Goal: Task Accomplishment & Management: Use online tool/utility

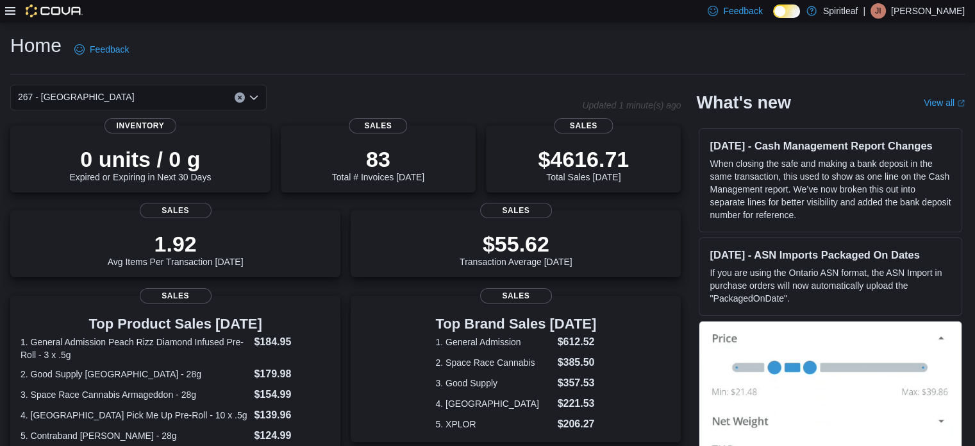
click at [677, 288] on div "0 units / 0 g Expired or Expiring in Next 30 Days Inventory 83 Total # Invoices…" at bounding box center [345, 430] width 671 height 608
click at [15, 13] on icon at bounding box center [10, 11] width 10 height 8
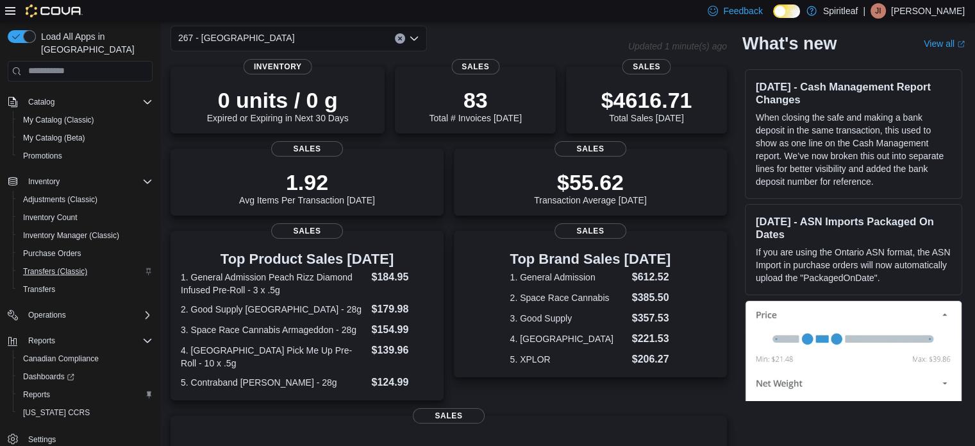
scroll to position [192, 0]
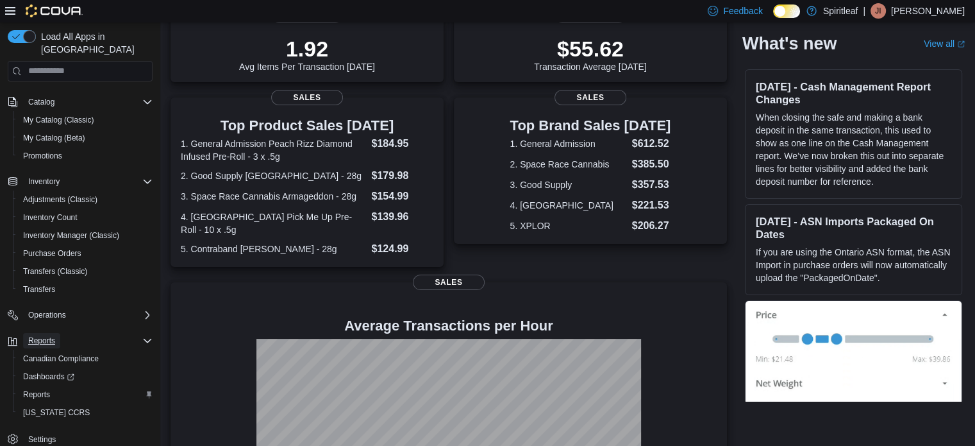
click at [44, 335] on span "Reports" at bounding box center [41, 340] width 27 height 10
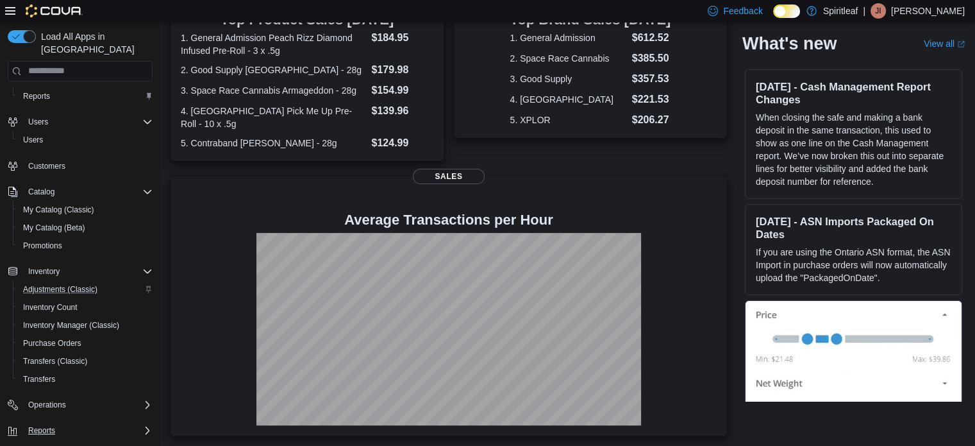
scroll to position [38, 0]
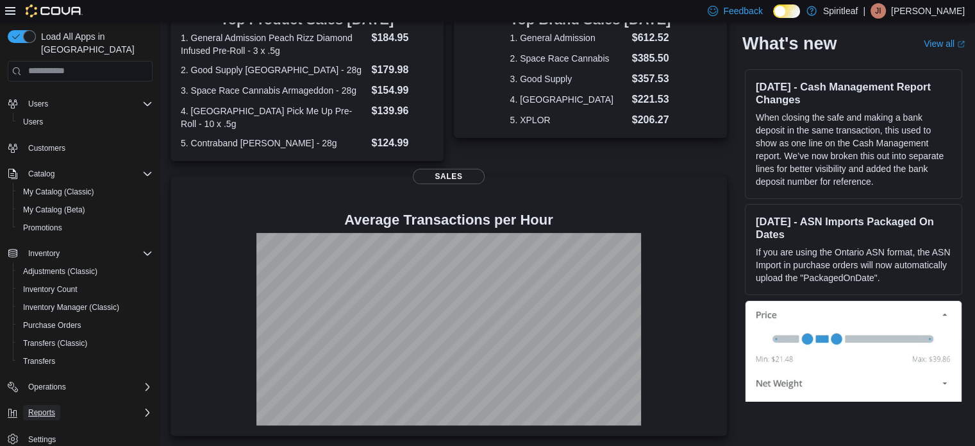
click at [54, 407] on span "Reports" at bounding box center [41, 412] width 27 height 10
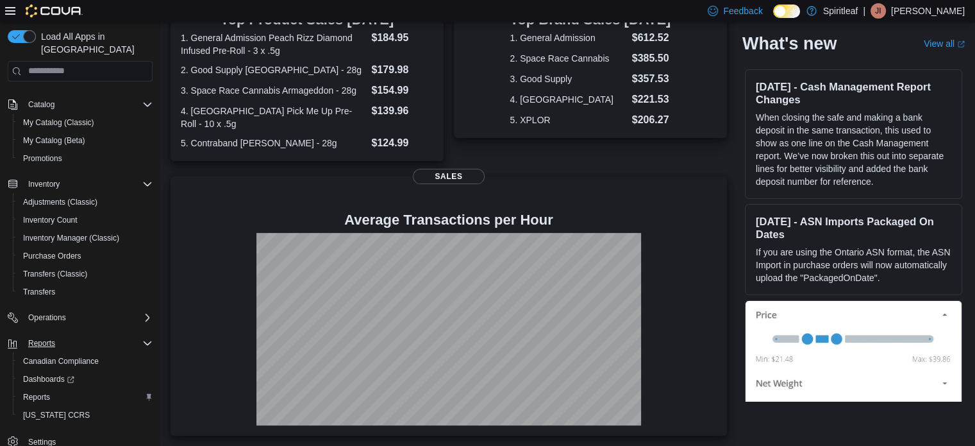
scroll to position [110, 0]
click at [33, 389] on span "Reports" at bounding box center [36, 394] width 27 height 10
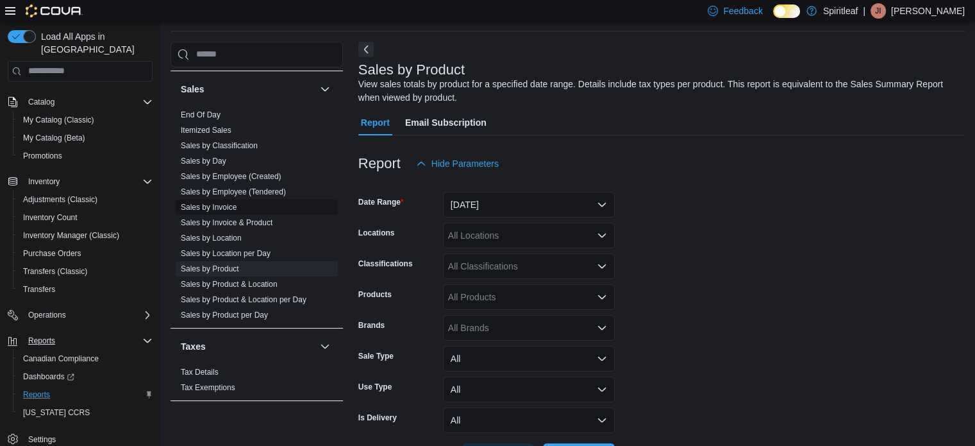
scroll to position [844, 0]
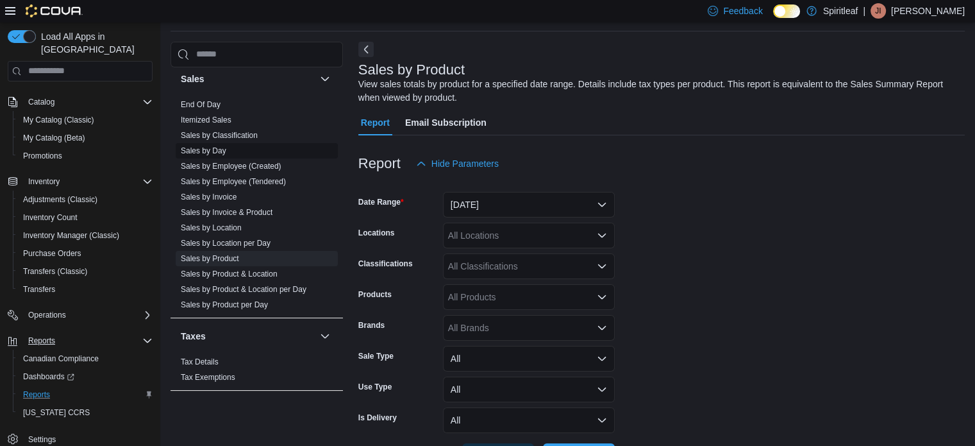
drag, startPoint x: 238, startPoint y: 178, endPoint x: 258, endPoint y: 182, distance: 20.4
click at [238, 178] on link "Sales by Employee (Tendered)" at bounding box center [233, 181] width 105 height 9
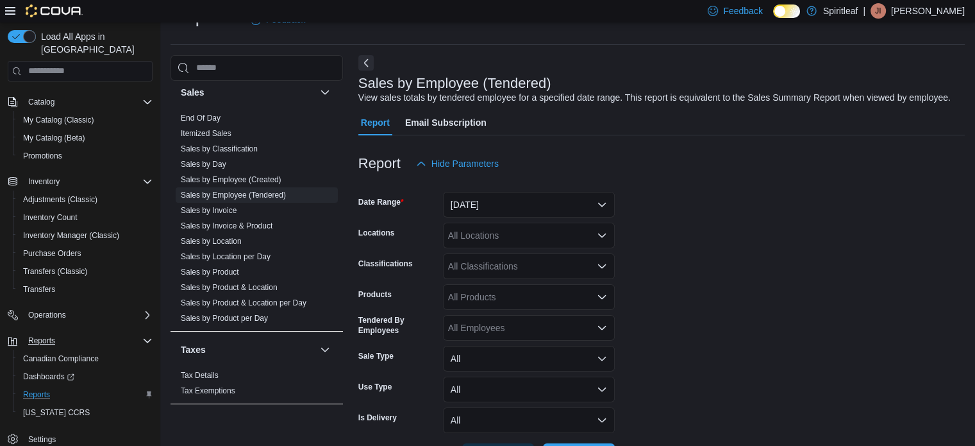
scroll to position [78, 0]
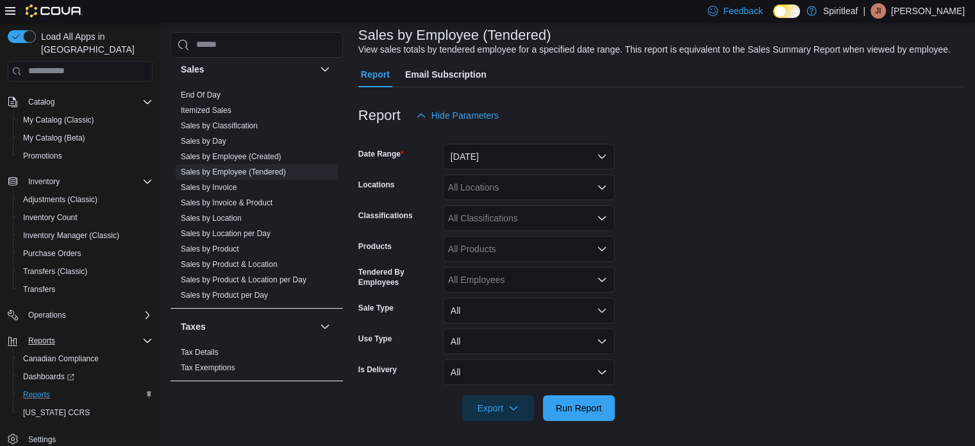
click at [588, 193] on div "All Locations" at bounding box center [529, 187] width 172 height 26
type input "*"
type input "*********"
click at [559, 210] on div "267 - [GEOGRAPHIC_DATA]" at bounding box center [529, 209] width 156 height 13
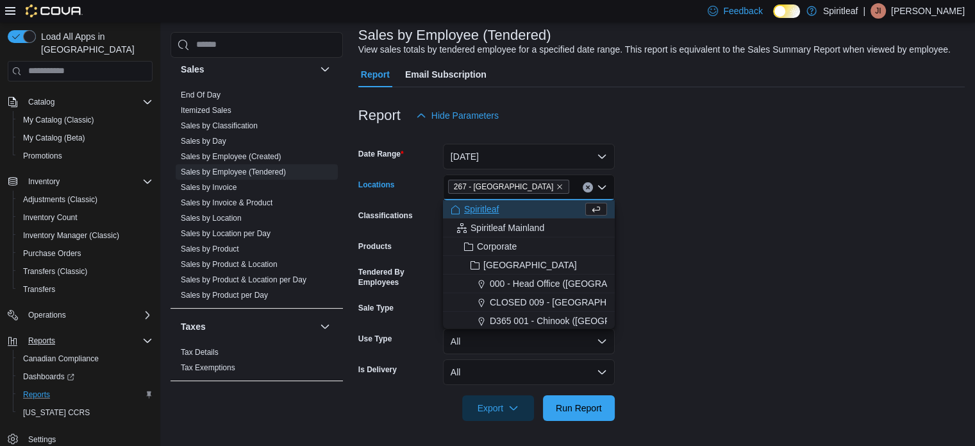
click at [702, 206] on form "Date Range [DATE] Locations 267 - [GEOGRAPHIC_DATA] Combo box. Selected. 267 - …" at bounding box center [661, 274] width 606 height 292
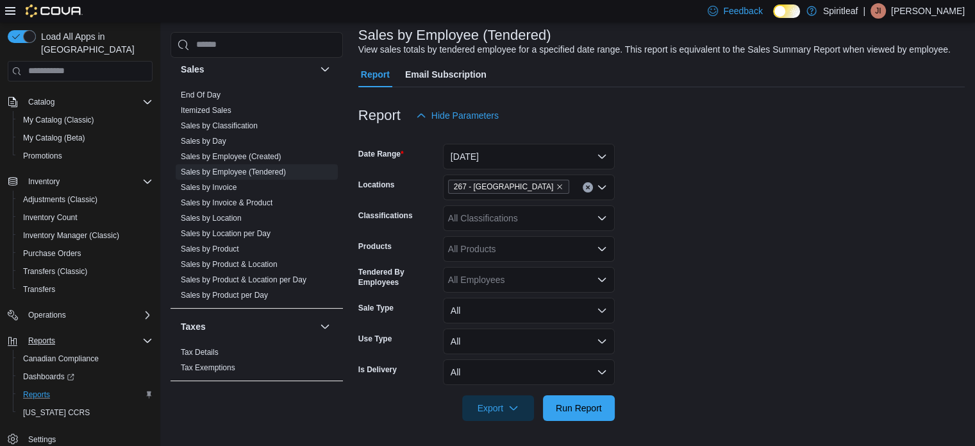
click at [546, 217] on div "All Classifications" at bounding box center [529, 218] width 172 height 26
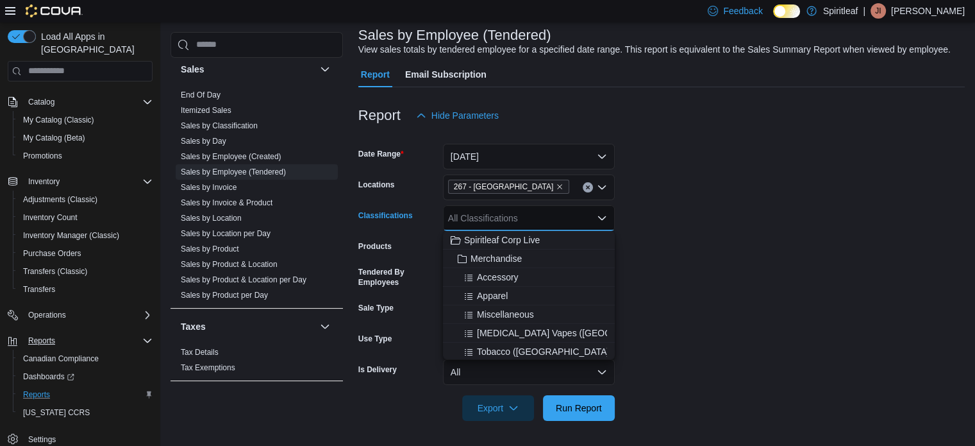
click at [722, 204] on form "Date Range [DATE] Locations 267 - Cold Lake Classifications All Classifications…" at bounding box center [661, 274] width 606 height 292
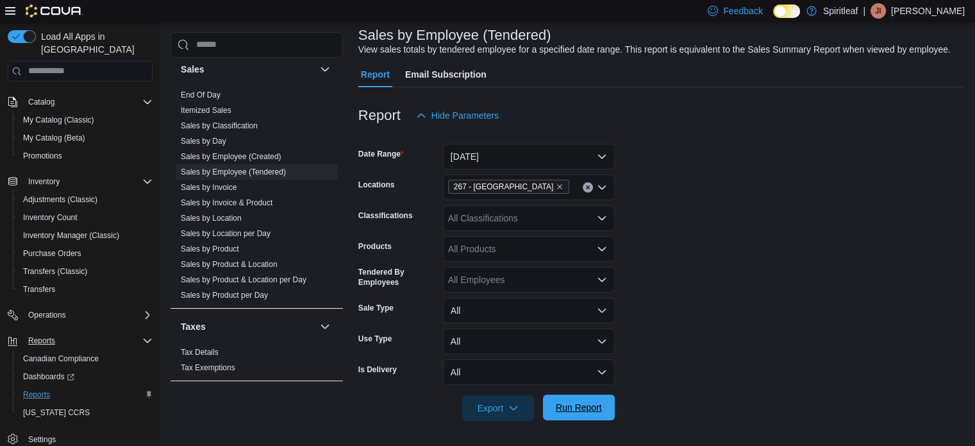
click at [578, 403] on span "Run Report" at bounding box center [579, 407] width 46 height 13
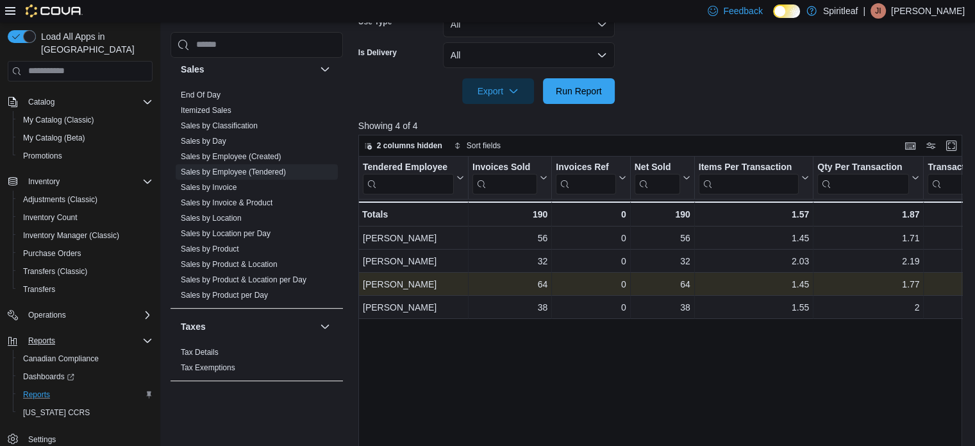
scroll to position [398, 0]
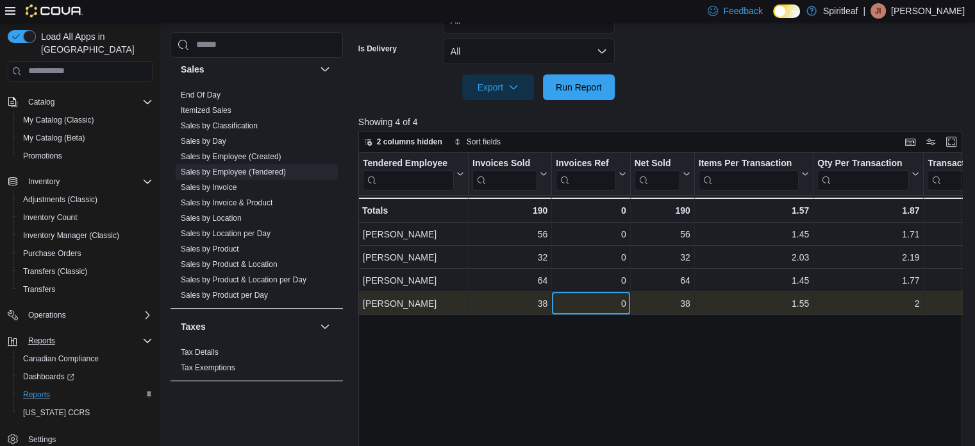
click at [590, 299] on div "0" at bounding box center [591, 303] width 70 height 15
click at [422, 305] on div "[PERSON_NAME]" at bounding box center [413, 303] width 101 height 15
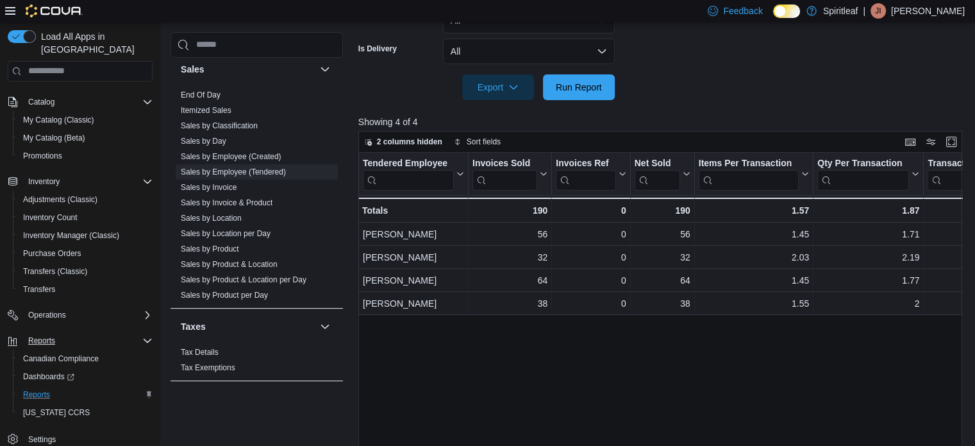
click at [601, 387] on div "Tendered Employee Click to view column header actions Invoices Sold Click to vi…" at bounding box center [663, 320] width 610 height 335
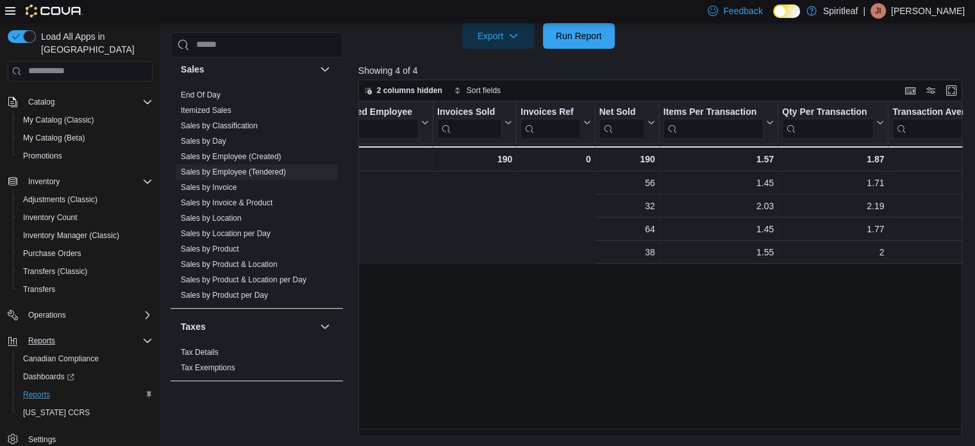
scroll to position [0, 0]
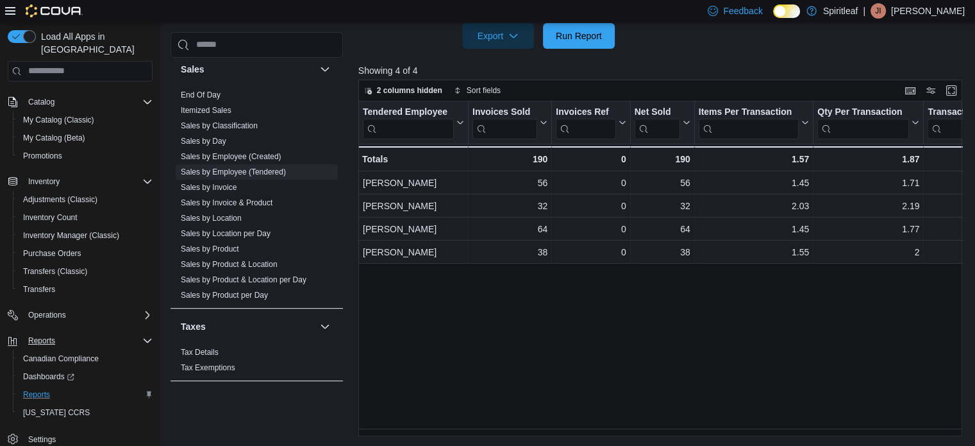
click at [438, 341] on div "Tendered Employee Click to view column header actions Invoices Sold Click to vi…" at bounding box center [663, 268] width 610 height 335
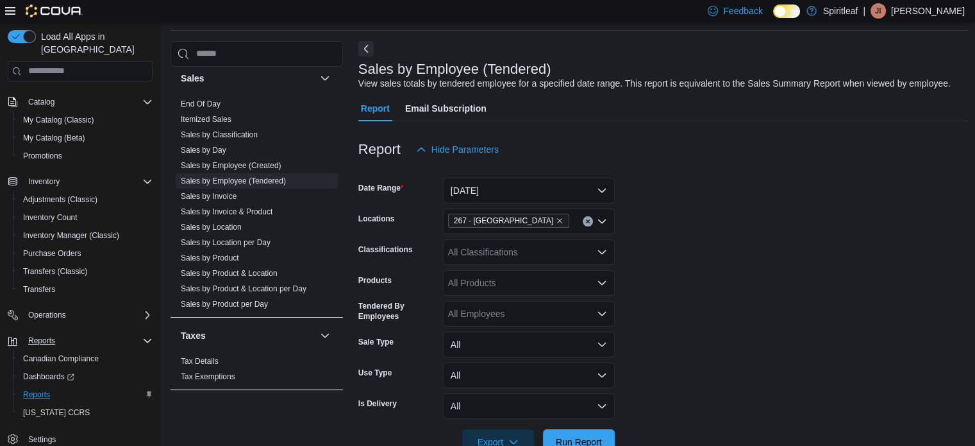
scroll to position [65, 0]
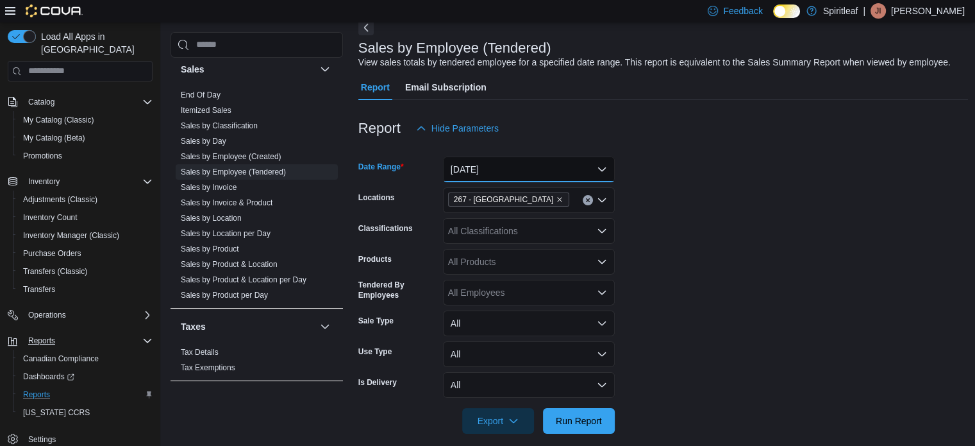
click at [519, 163] on button "[DATE]" at bounding box center [529, 169] width 172 height 26
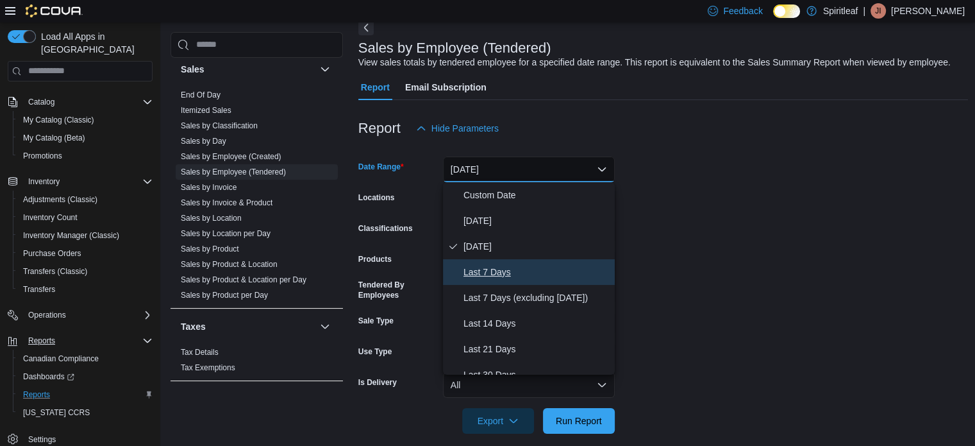
click at [479, 266] on span "Last 7 Days" at bounding box center [536, 271] width 146 height 15
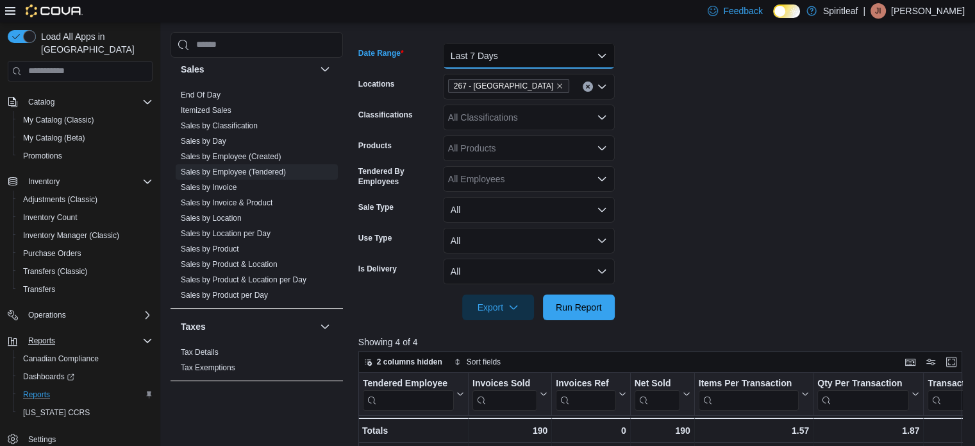
scroll to position [193, 0]
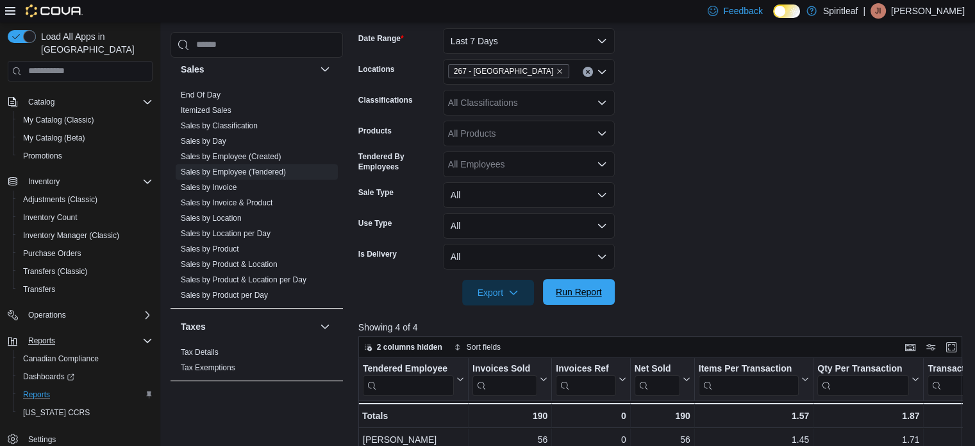
click at [567, 294] on span "Run Report" at bounding box center [579, 291] width 46 height 13
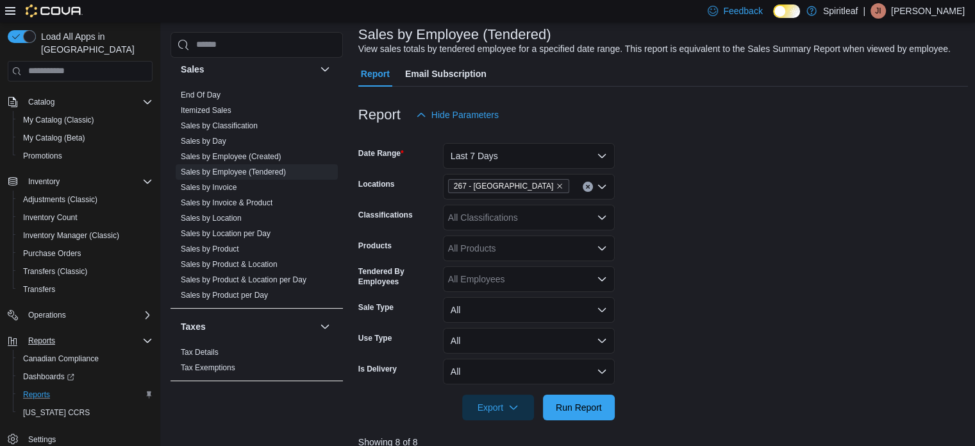
scroll to position [65, 0]
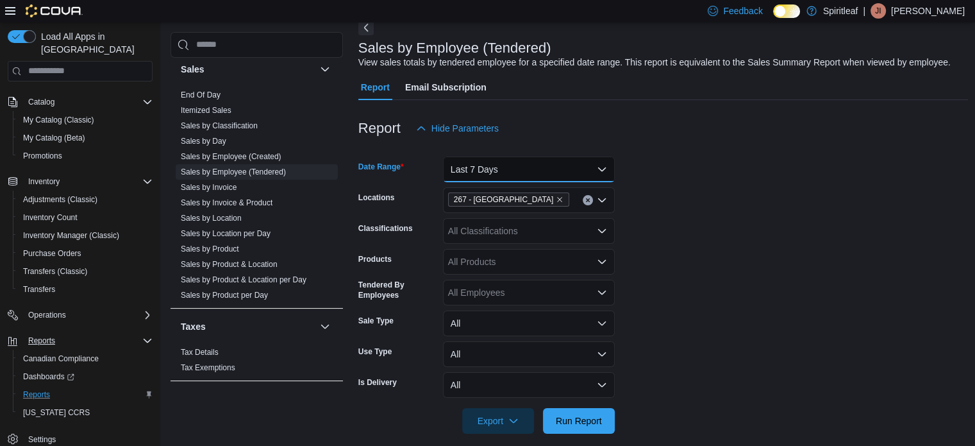
click at [497, 165] on button "Last 7 Days" at bounding box center [529, 169] width 172 height 26
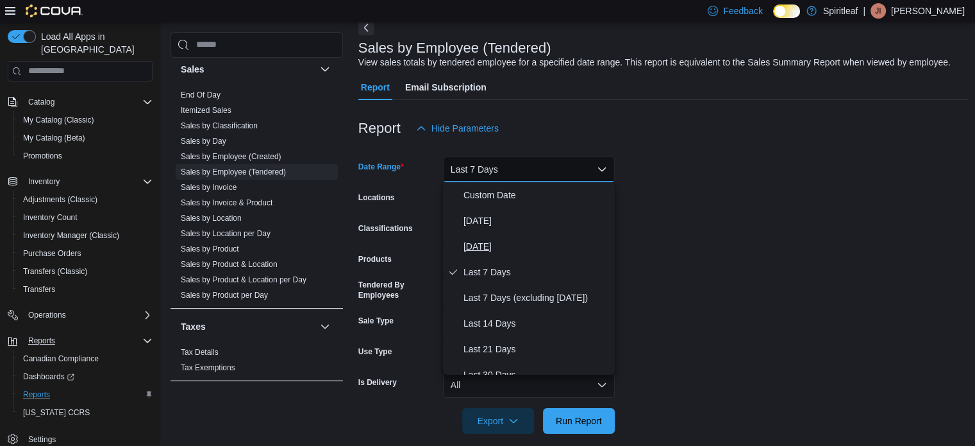
scroll to position [64, 0]
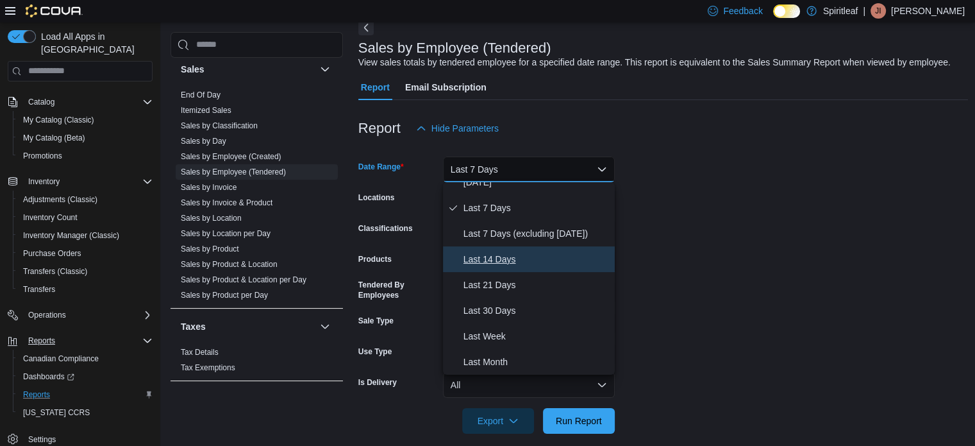
click at [502, 255] on span "Last 14 Days" at bounding box center [536, 258] width 146 height 15
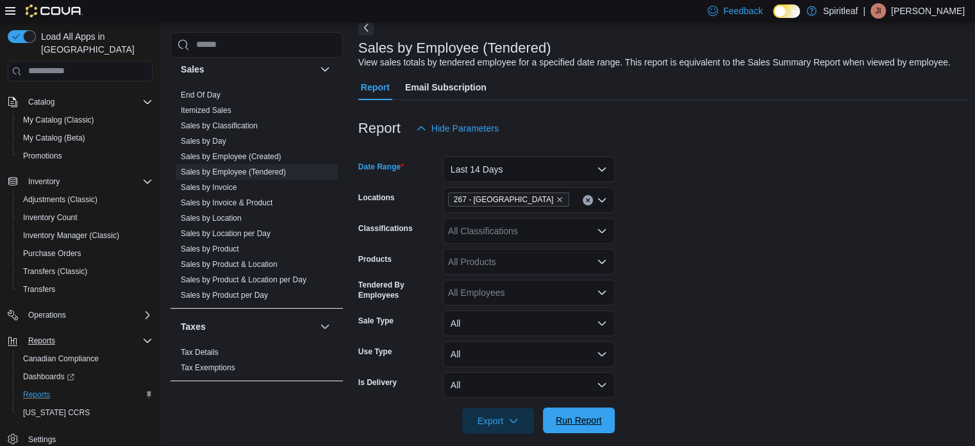
click at [569, 421] on span "Run Report" at bounding box center [579, 419] width 46 height 13
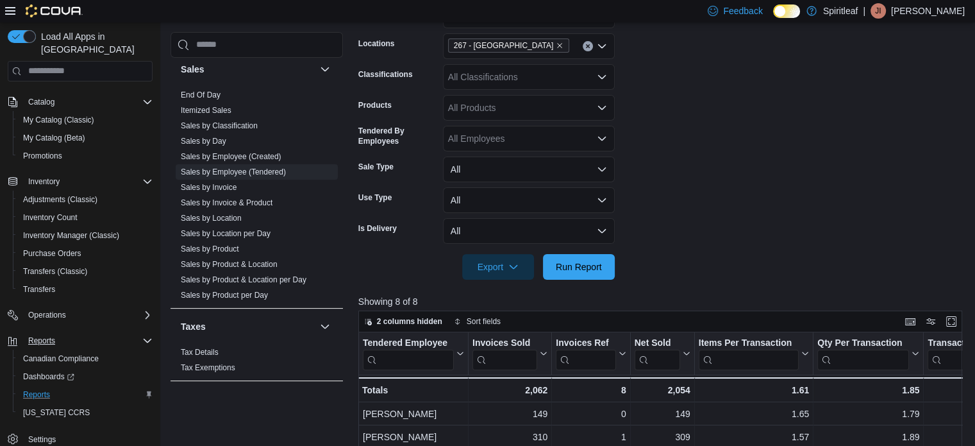
scroll to position [129, 0]
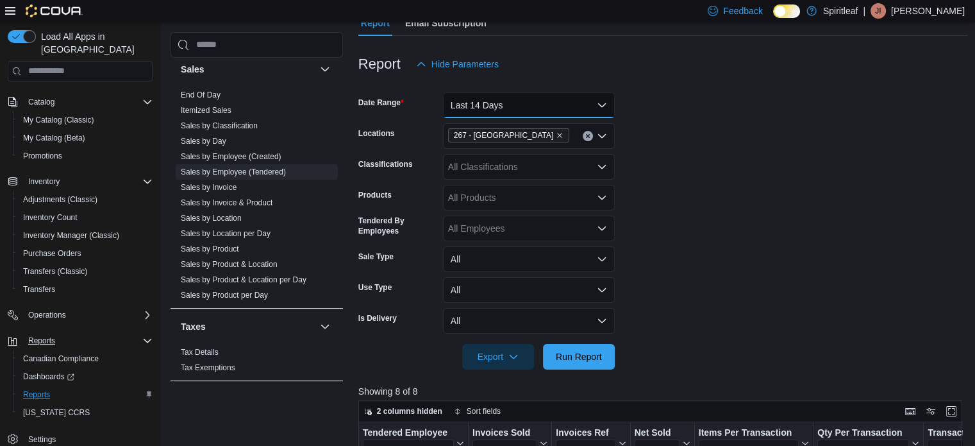
click at [562, 102] on button "Last 14 Days" at bounding box center [529, 105] width 172 height 26
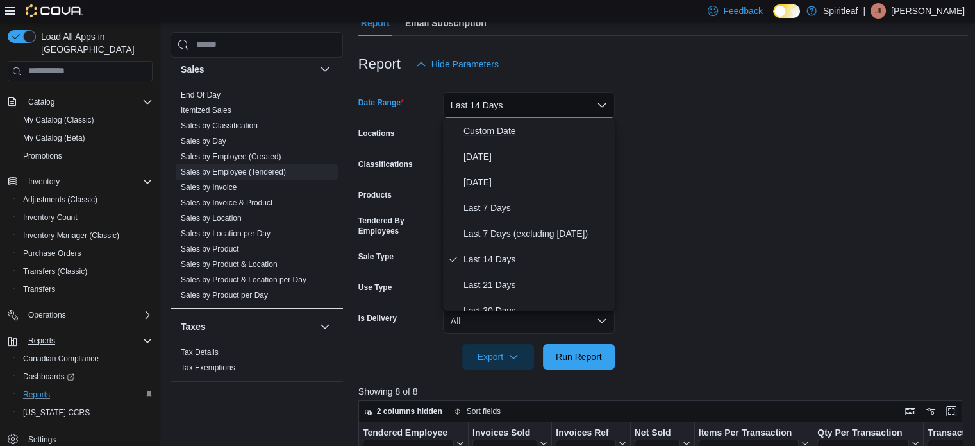
scroll to position [64, 0]
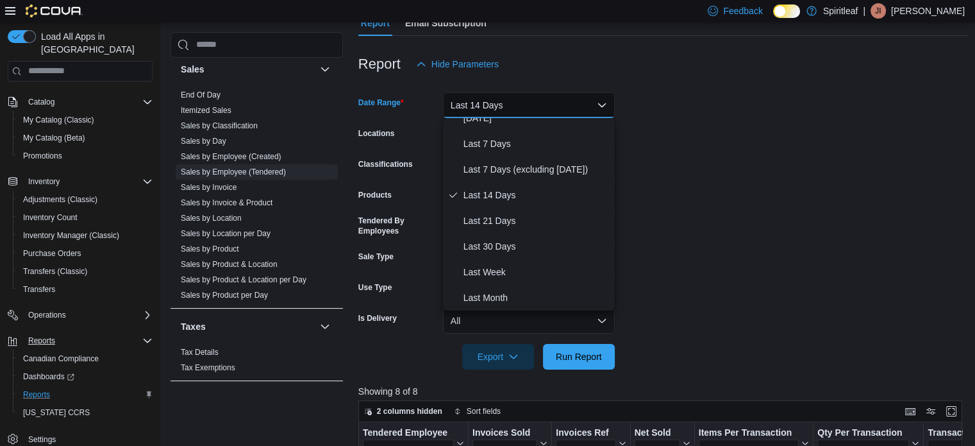
click at [734, 204] on form "Date Range Last 14 Days Locations 267 - Cold Lake Classifications All Classific…" at bounding box center [663, 223] width 610 height 292
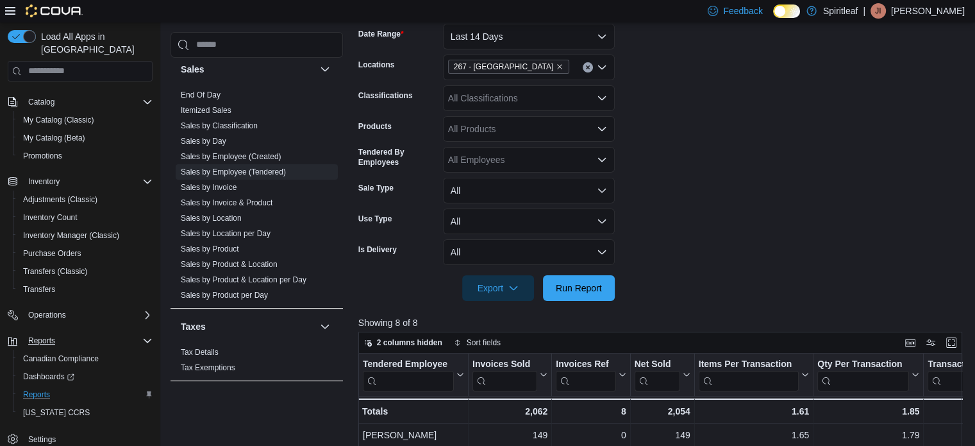
scroll to position [321, 0]
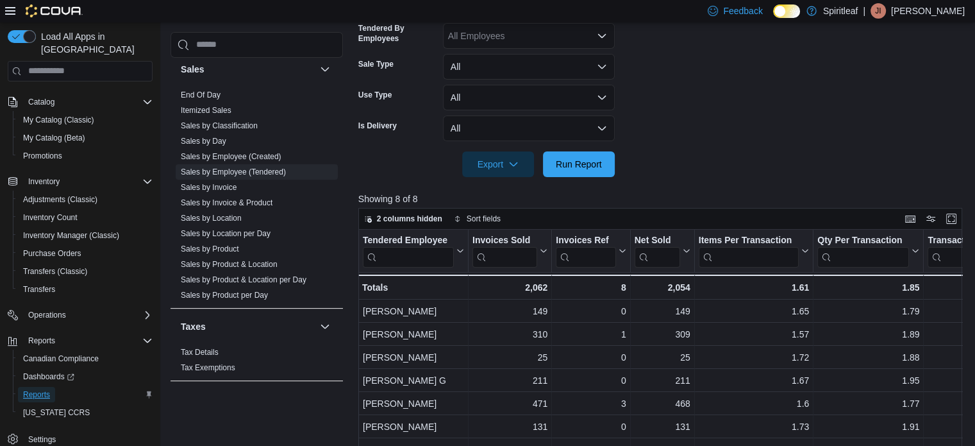
click at [42, 389] on span "Reports" at bounding box center [36, 394] width 27 height 10
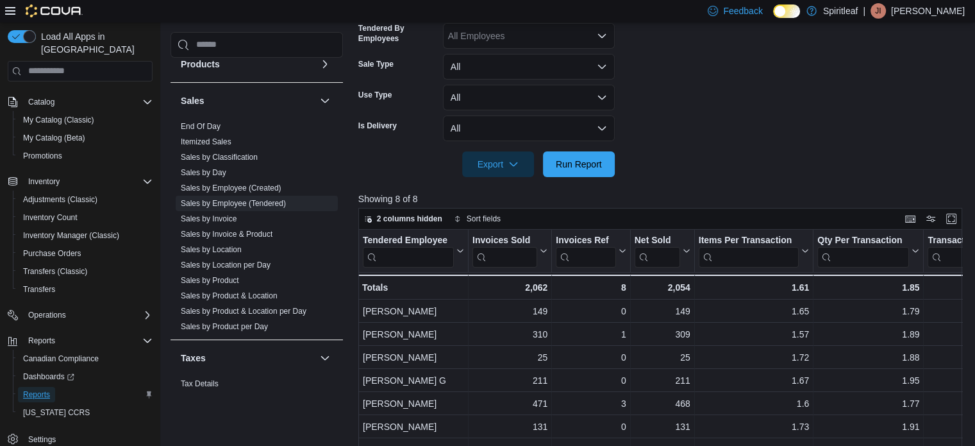
scroll to position [833, 0]
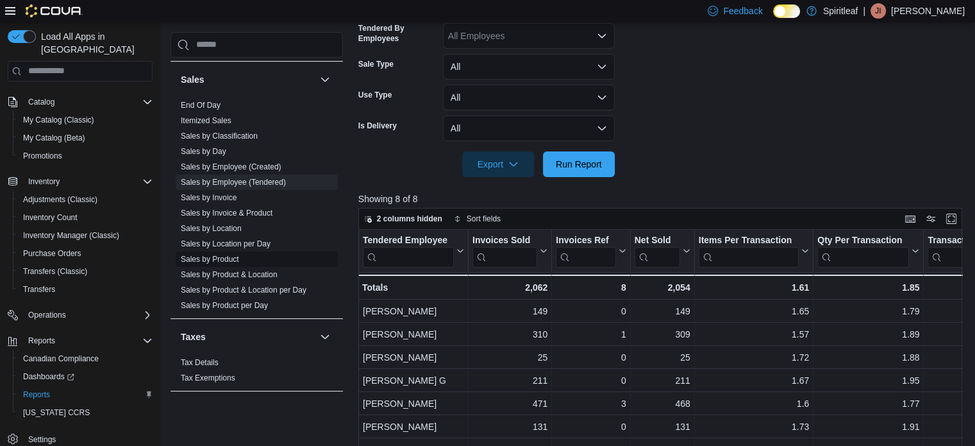
click at [206, 258] on link "Sales by Product" at bounding box center [210, 259] width 58 height 9
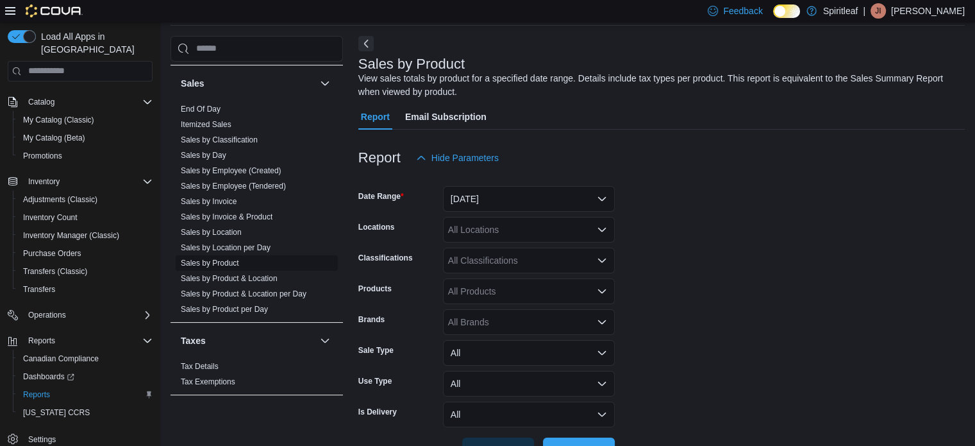
scroll to position [43, 0]
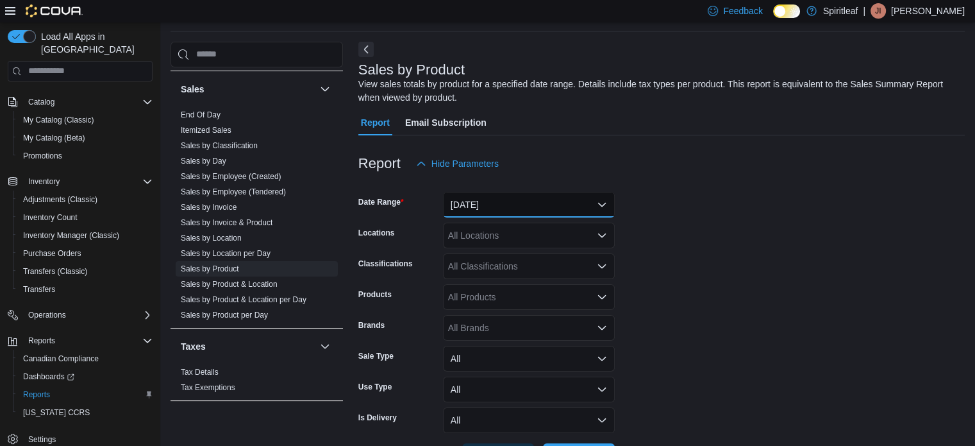
click at [544, 208] on button "[DATE]" at bounding box center [529, 205] width 172 height 26
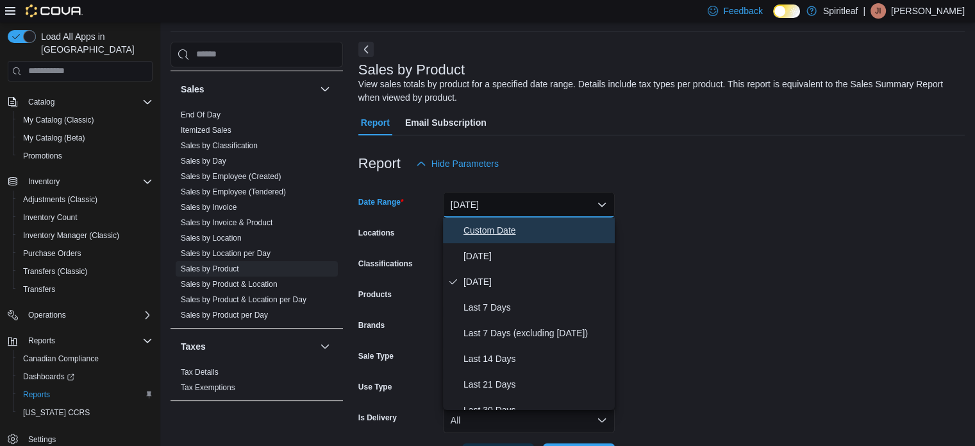
click at [492, 231] on span "Custom Date" at bounding box center [536, 229] width 146 height 15
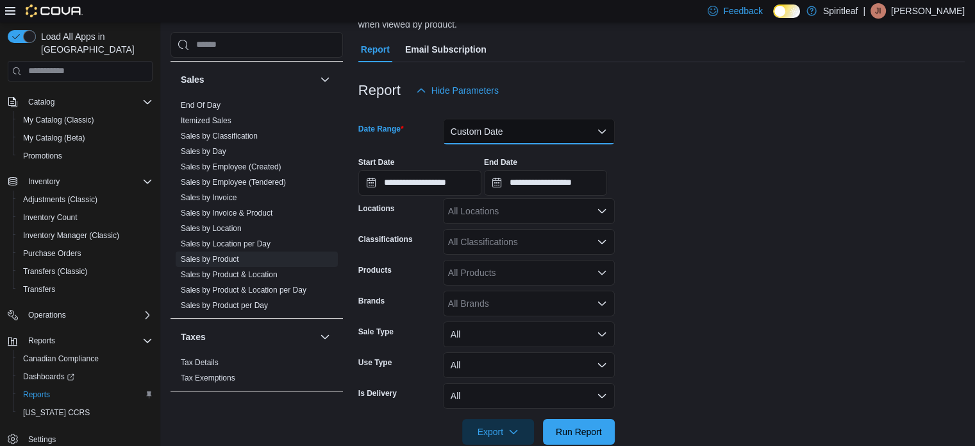
scroll to position [140, 0]
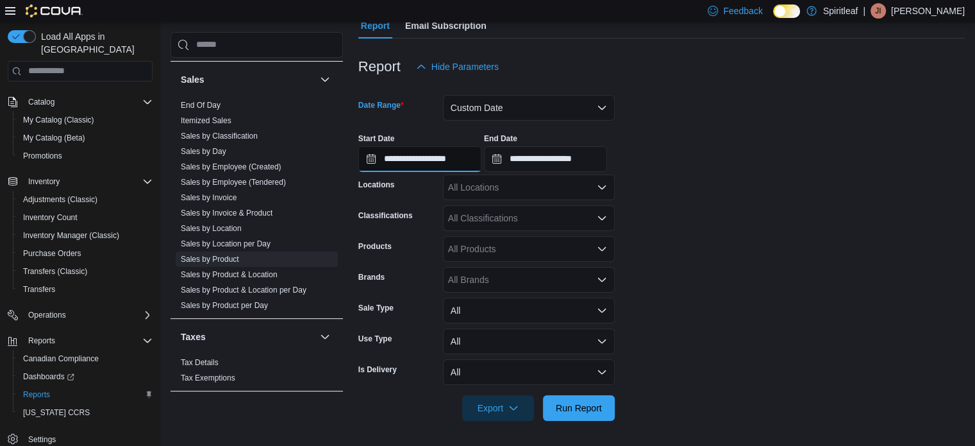
click at [446, 158] on input "**********" at bounding box center [419, 159] width 123 height 26
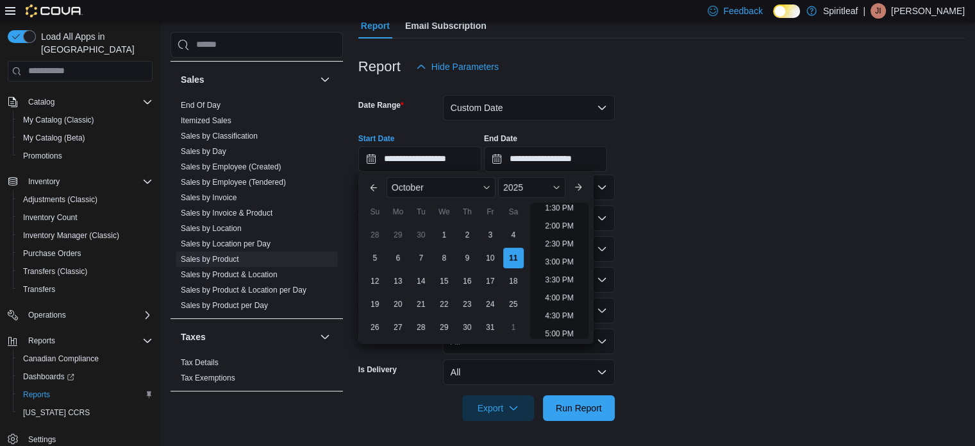
scroll to position [493, 0]
click at [564, 272] on li "3:30 PM" at bounding box center [559, 276] width 39 height 15
type input "**********"
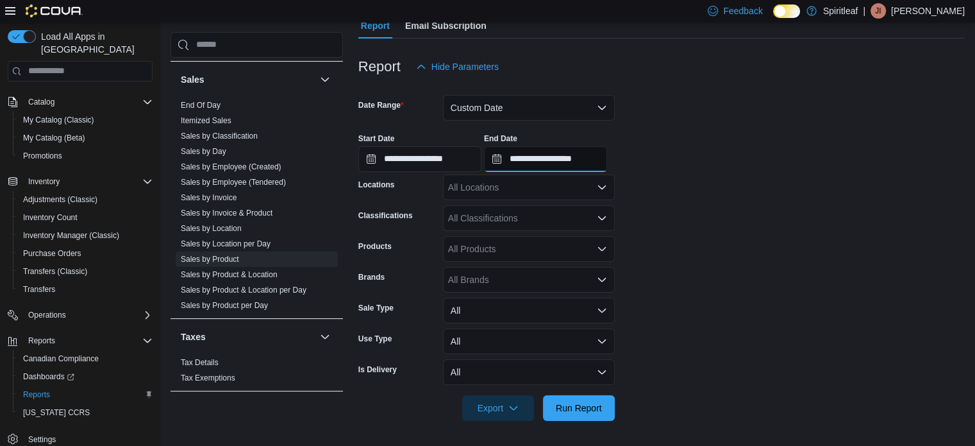
click at [601, 156] on input "**********" at bounding box center [545, 159] width 123 height 26
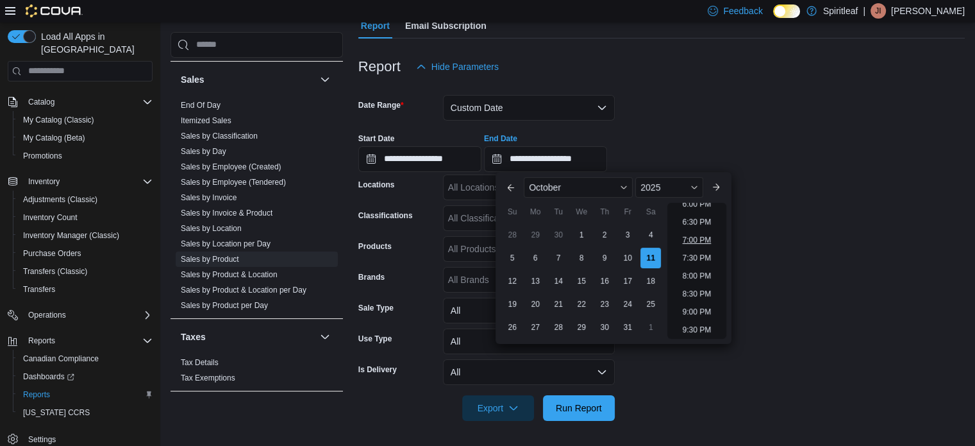
scroll to position [591, 0]
click at [701, 210] on li "4:30 PM" at bounding box center [697, 213] width 39 height 15
type input "**********"
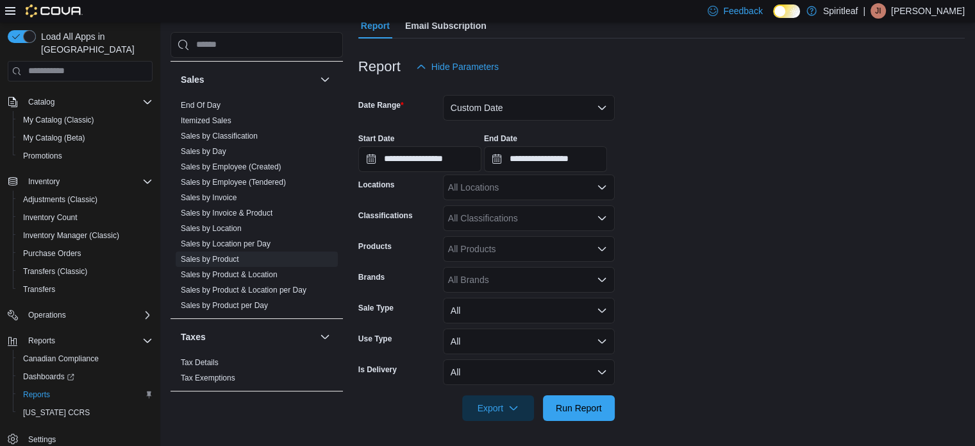
click at [701, 210] on form "**********" at bounding box center [661, 249] width 606 height 341
click at [460, 187] on div "All Locations" at bounding box center [529, 187] width 172 height 26
type input "*********"
click at [507, 208] on span "267 - [GEOGRAPHIC_DATA]" at bounding box center [548, 209] width 117 height 13
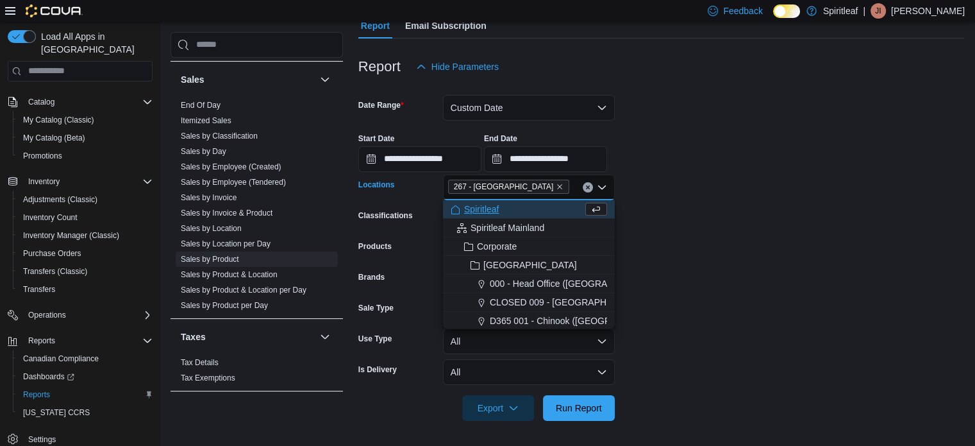
click at [665, 217] on form "**********" at bounding box center [661, 249] width 606 height 341
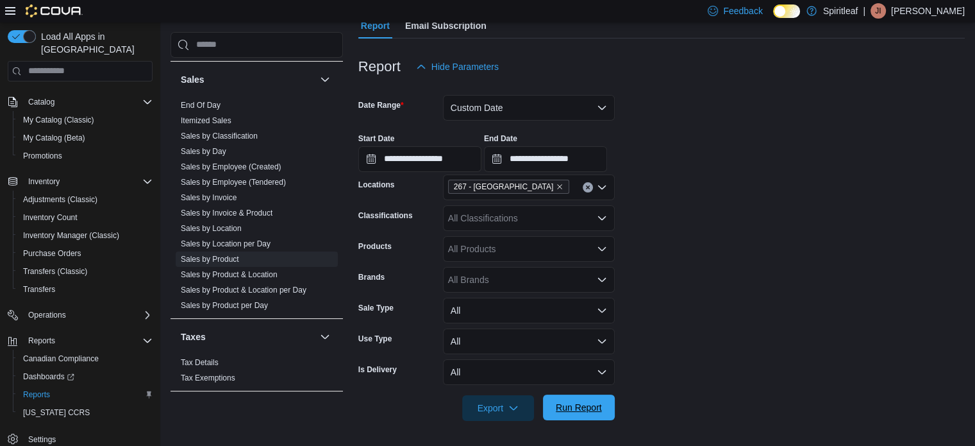
click at [587, 405] on span "Run Report" at bounding box center [579, 407] width 46 height 13
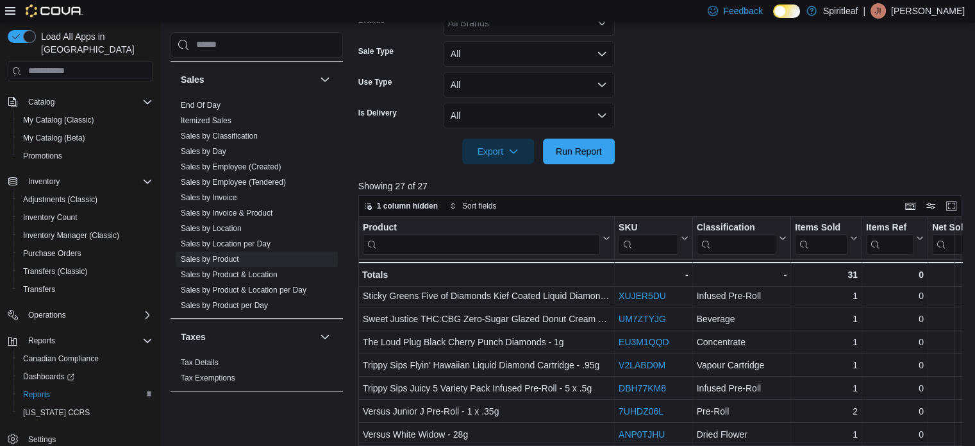
scroll to position [365, 0]
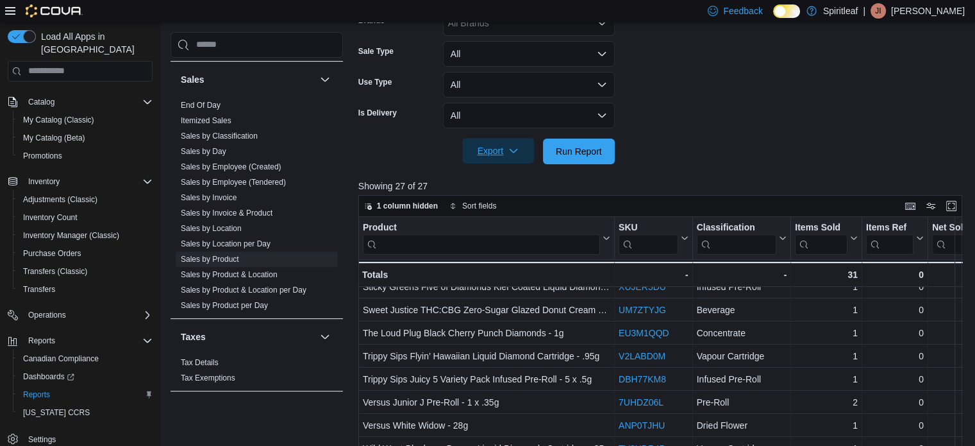
click at [519, 153] on span "Export" at bounding box center [498, 151] width 56 height 26
click at [512, 178] on span "Export to Excel" at bounding box center [500, 177] width 58 height 10
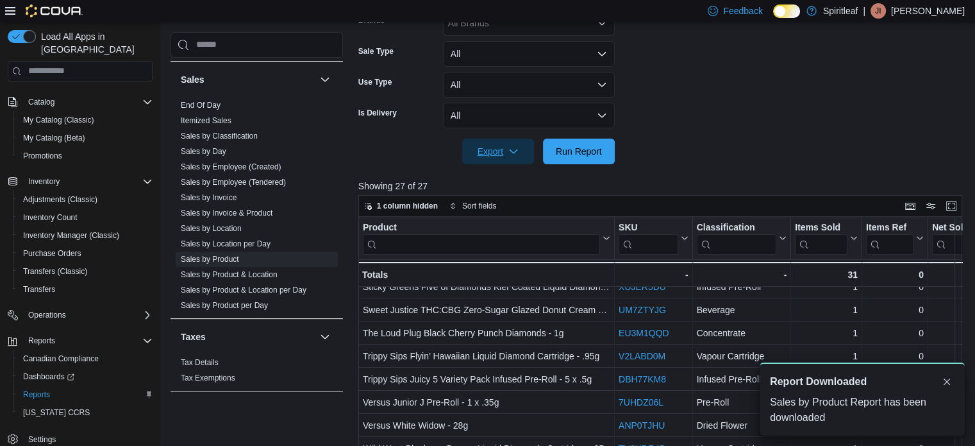
scroll to position [0, 0]
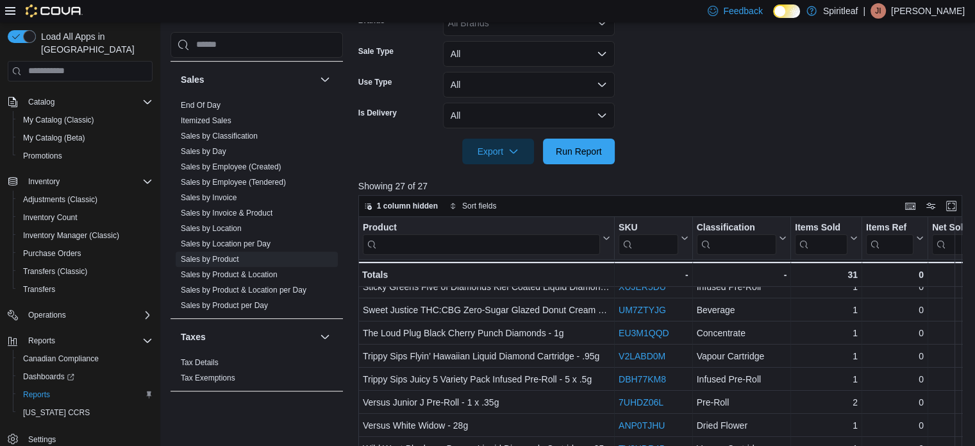
drag, startPoint x: 903, startPoint y: 76, endPoint x: 878, endPoint y: 88, distance: 27.0
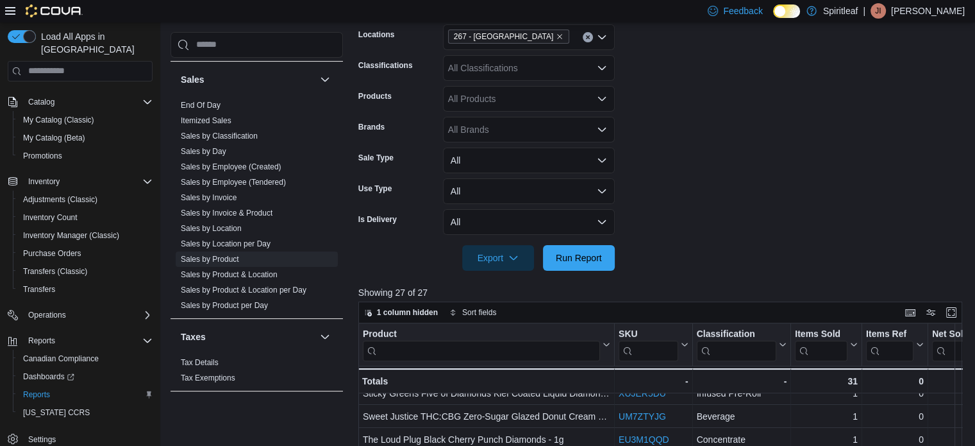
scroll to position [268, 0]
